Goal: Find specific page/section: Find specific page/section

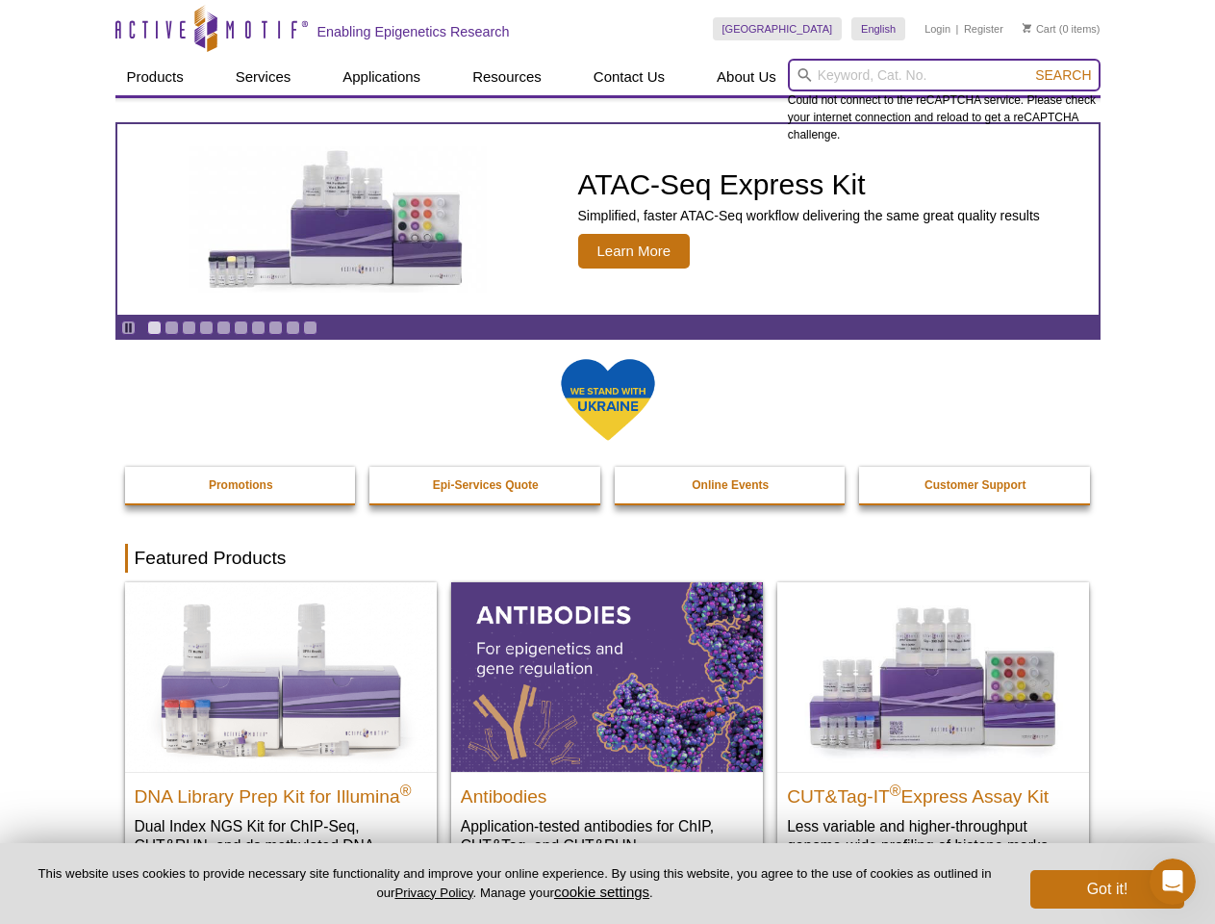
click at [944, 75] on input "search" at bounding box center [944, 75] width 313 height 33
click at [1063, 75] on span "Search" at bounding box center [1063, 74] width 56 height 15
click at [128, 327] on icon "Pause" at bounding box center [128, 327] width 13 height 13
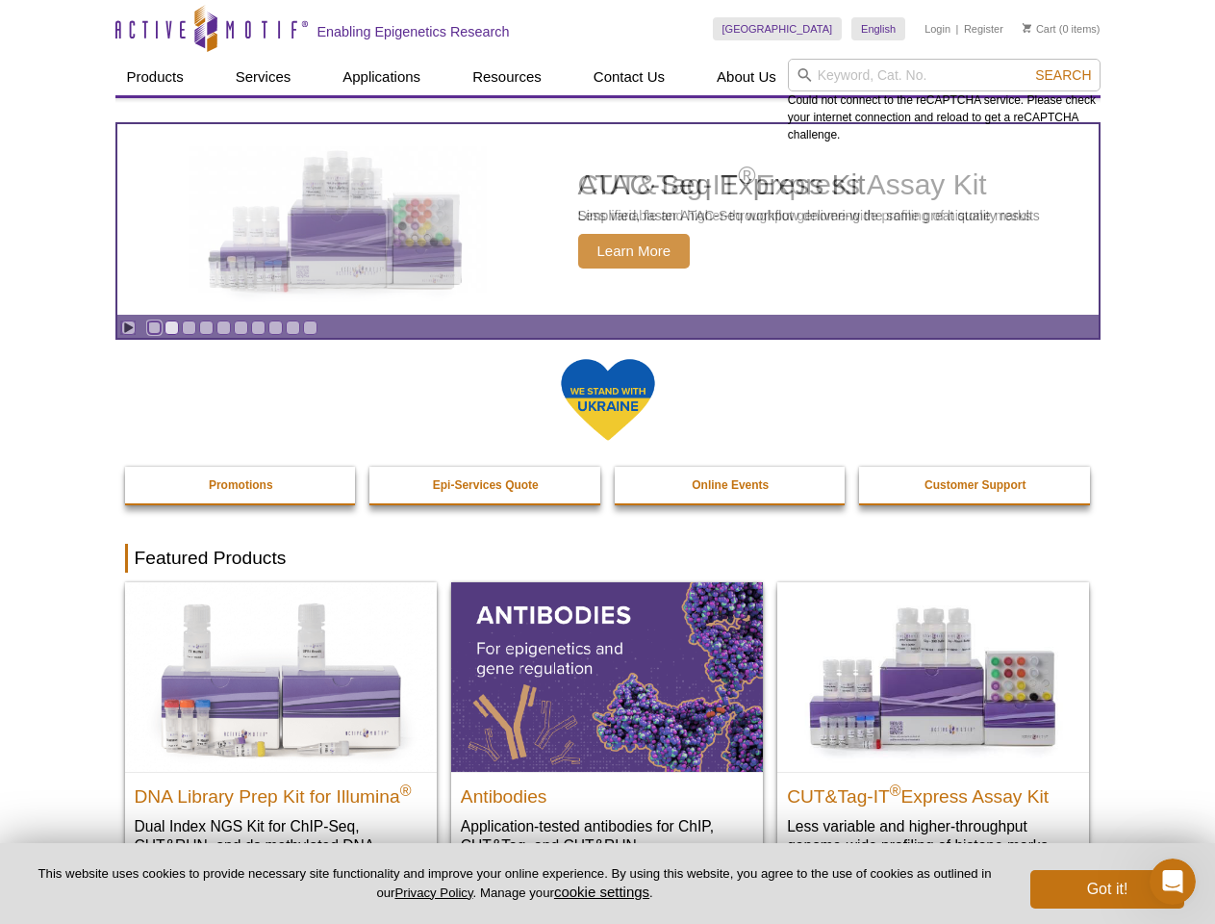
click at [154, 327] on link "Go to slide 1" at bounding box center [154, 327] width 14 height 14
click at [171, 327] on link "Go to slide 2" at bounding box center [172, 327] width 14 height 14
click at [189, 327] on link "Go to slide 3" at bounding box center [189, 327] width 14 height 14
click at [206, 327] on link "Go to slide 4" at bounding box center [206, 327] width 14 height 14
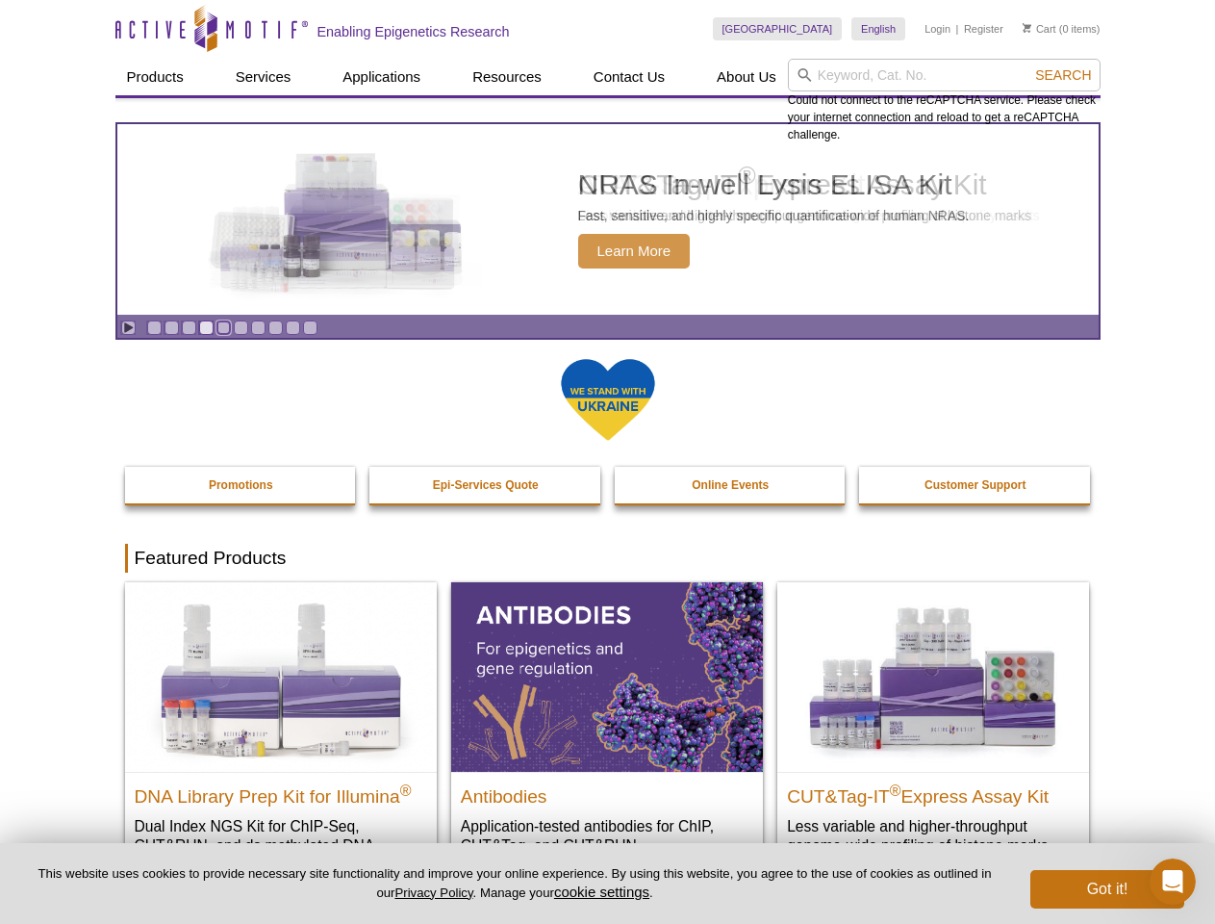
click at [223, 327] on link "Go to slide 5" at bounding box center [223, 327] width 14 height 14
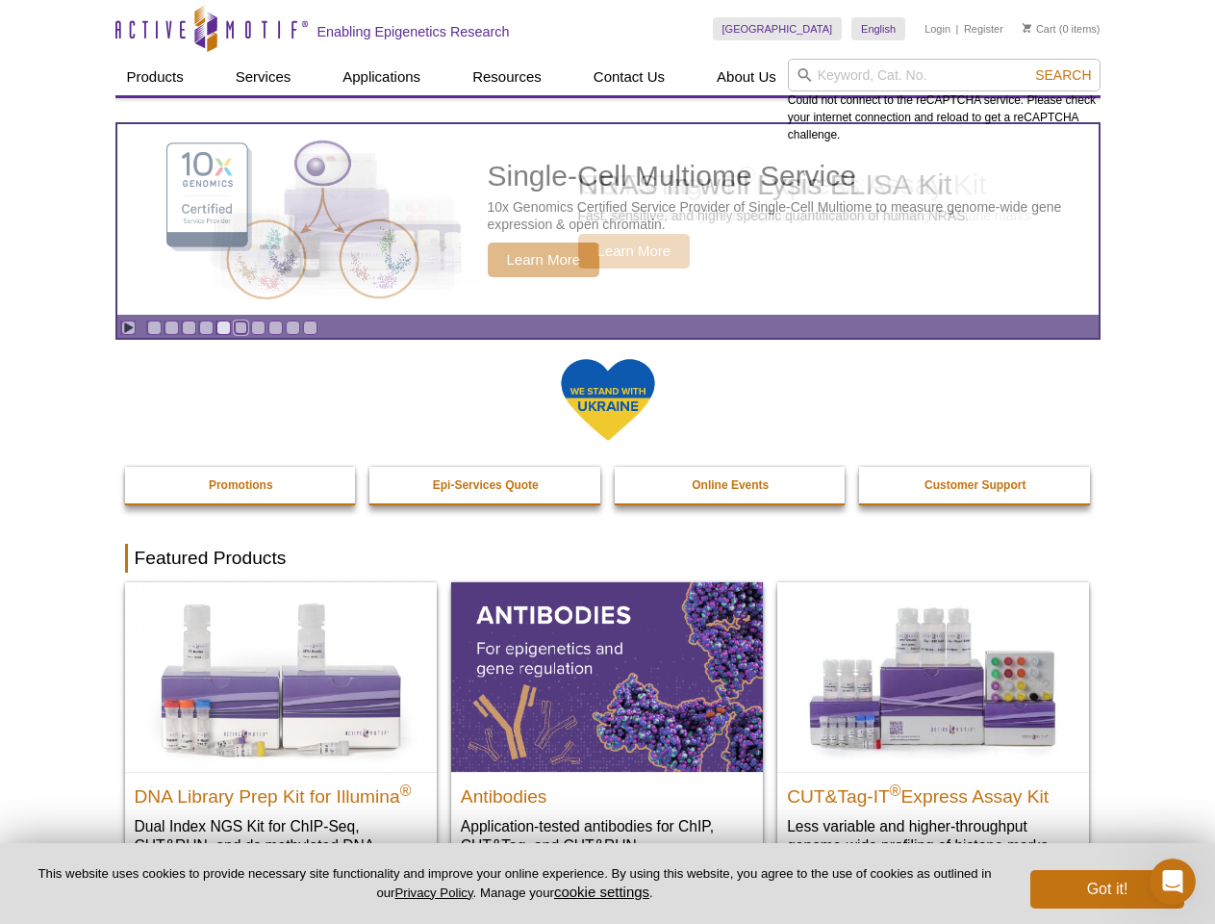
click at [241, 327] on link "Go to slide 6" at bounding box center [241, 327] width 14 height 14
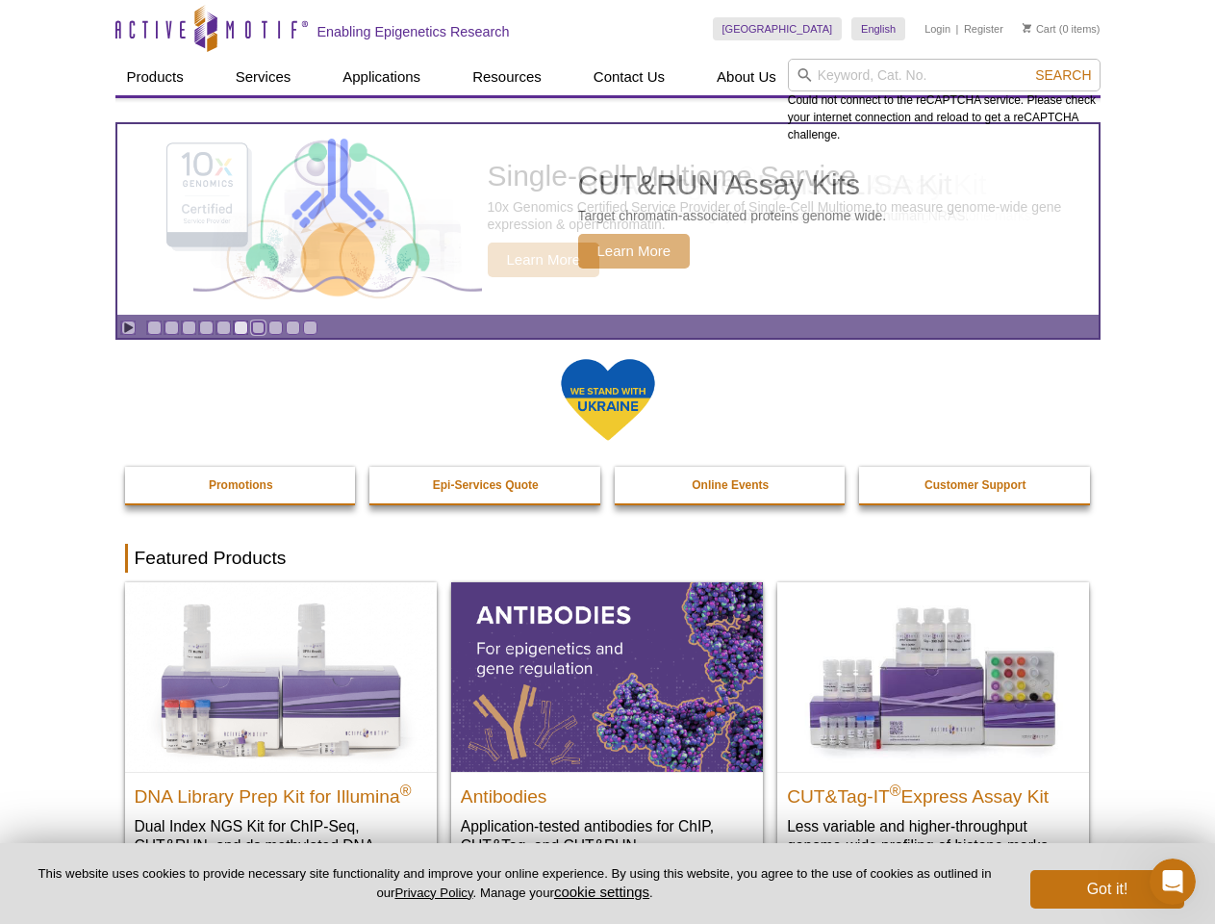
click at [258, 327] on link "Go to slide 7" at bounding box center [258, 327] width 14 height 14
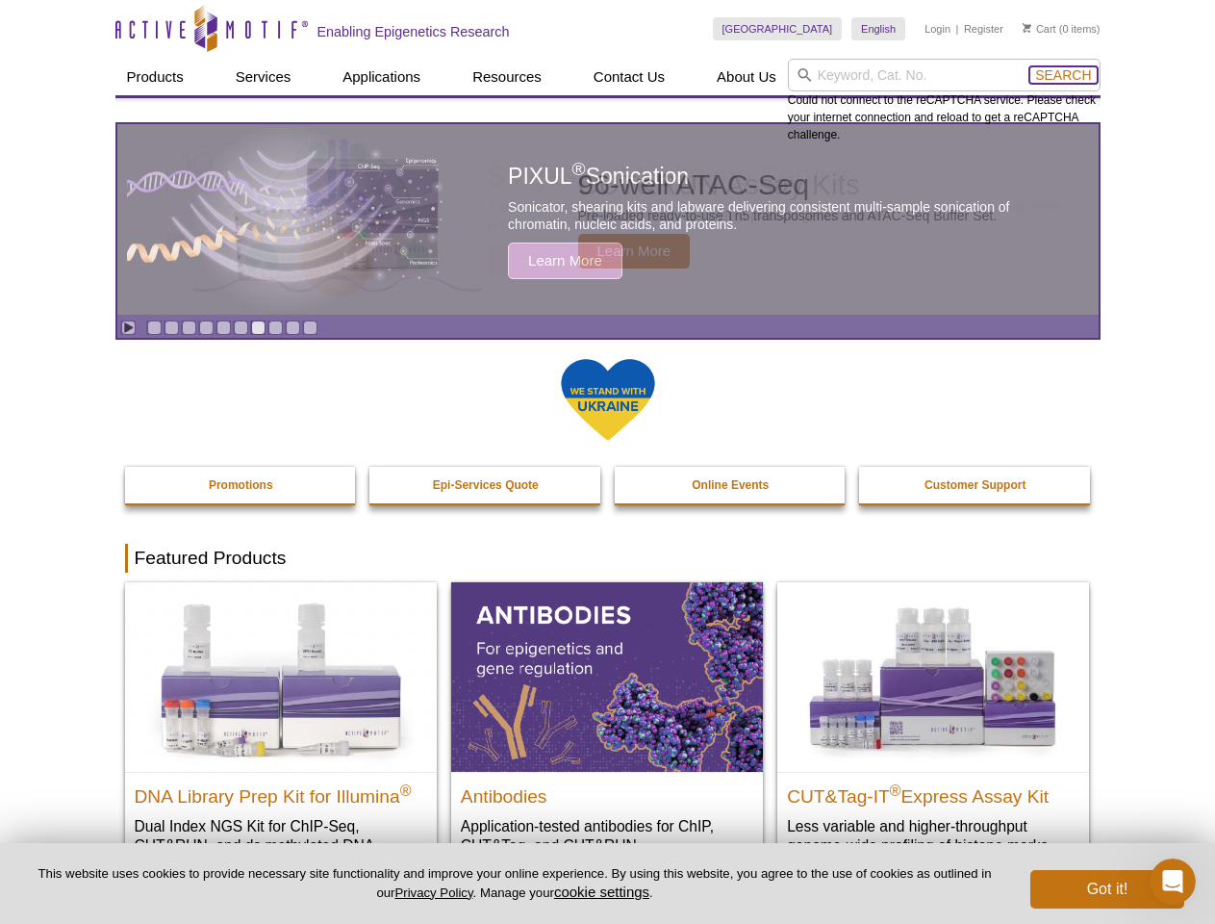
click at [1063, 75] on span "Search" at bounding box center [1063, 74] width 56 height 15
